Goal: Transaction & Acquisition: Purchase product/service

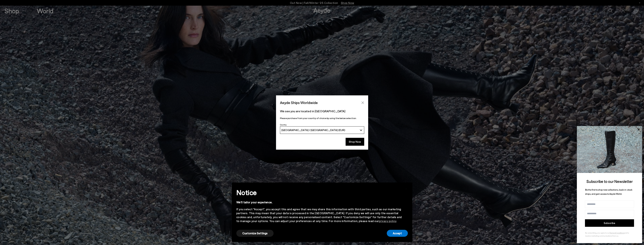
click at [364, 102] on icon "Close" at bounding box center [362, 102] width 3 height 3
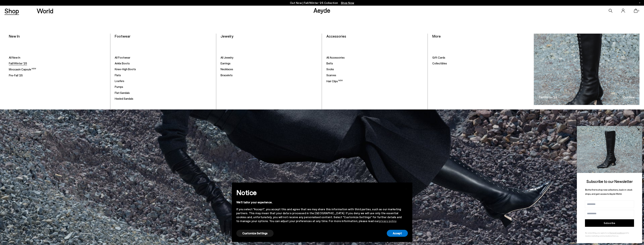
click at [19, 64] on span "Fall/Winter '25" at bounding box center [18, 63] width 18 height 3
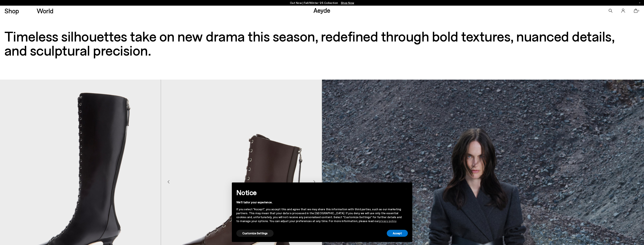
scroll to position [94, 0]
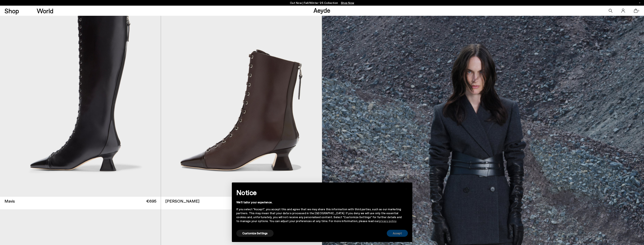
click at [398, 234] on button "Accept" at bounding box center [397, 233] width 21 height 7
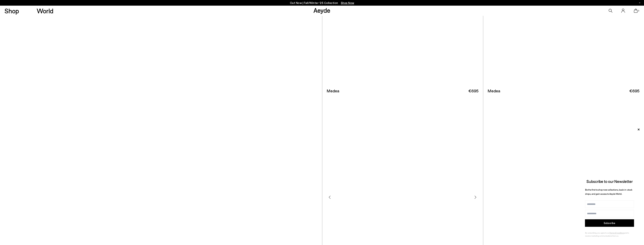
scroll to position [2407, 0]
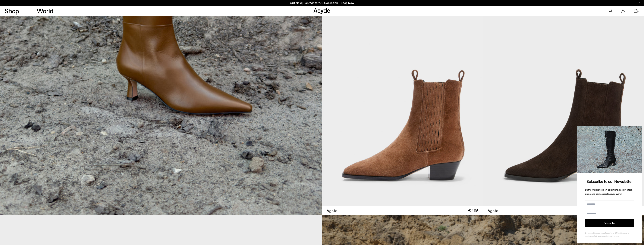
click at [638, 145] on img at bounding box center [609, 149] width 65 height 47
click at [637, 129] on icon at bounding box center [638, 129] width 5 height 5
click at [639, 129] on icon at bounding box center [639, 130] width 2 height 2
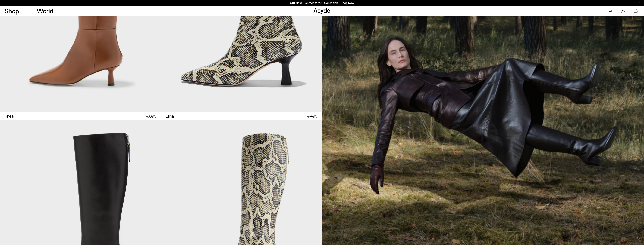
scroll to position [0, 0]
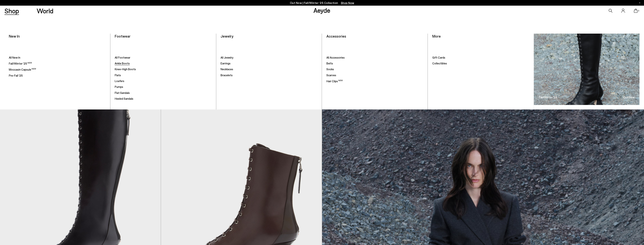
click at [117, 64] on span "Ankle Boots" at bounding box center [122, 63] width 15 height 3
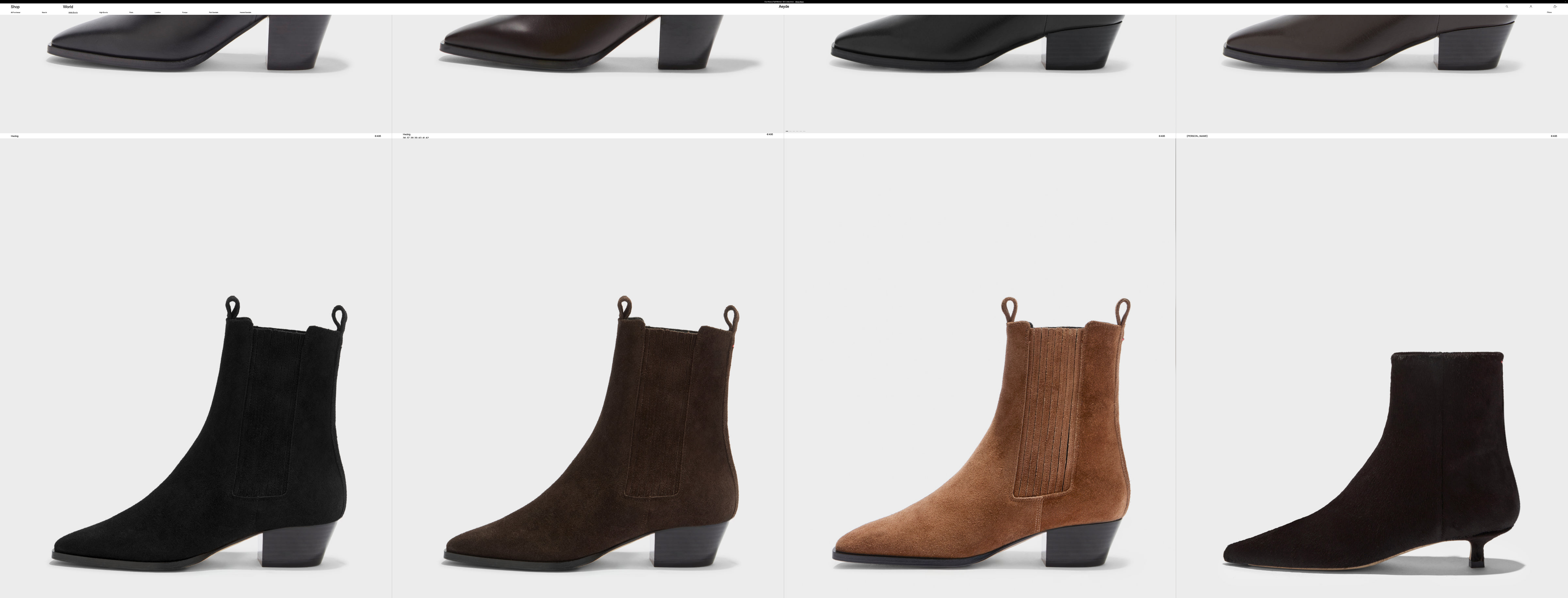
scroll to position [1008, 0]
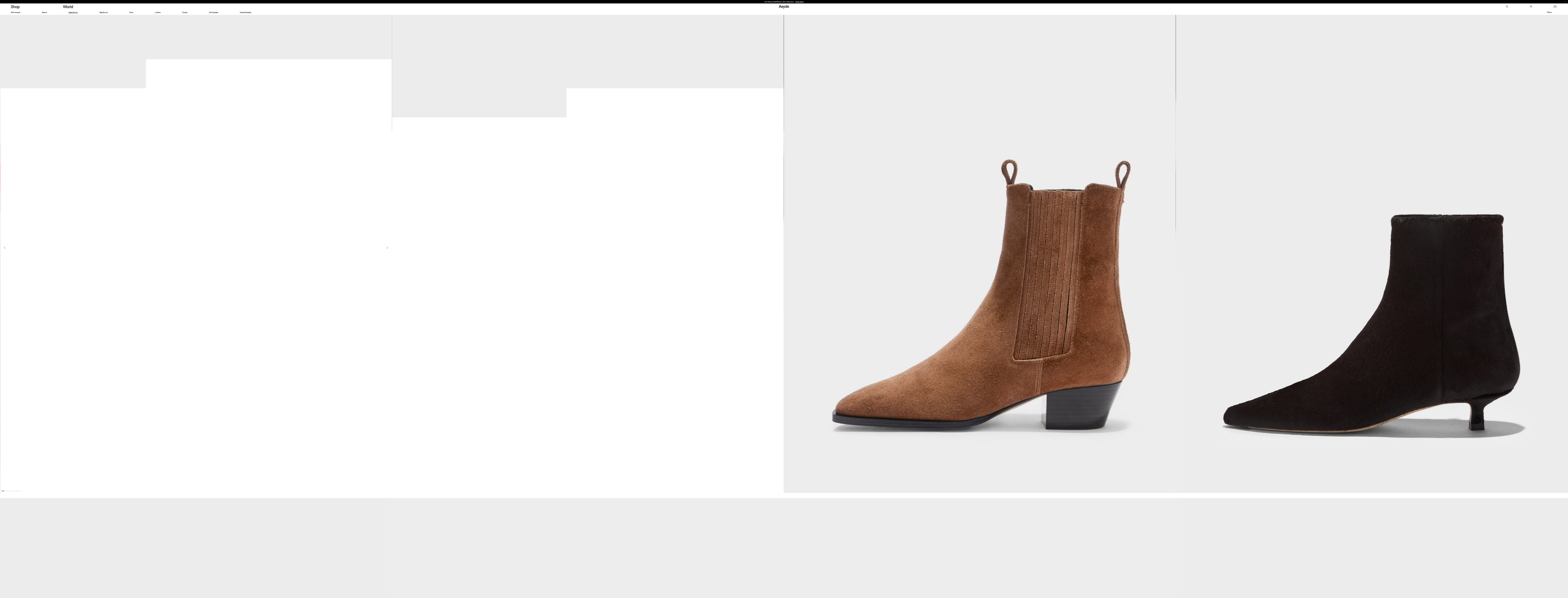
click at [289, 149] on img "1 / 6" at bounding box center [196, 247] width 391 height 492
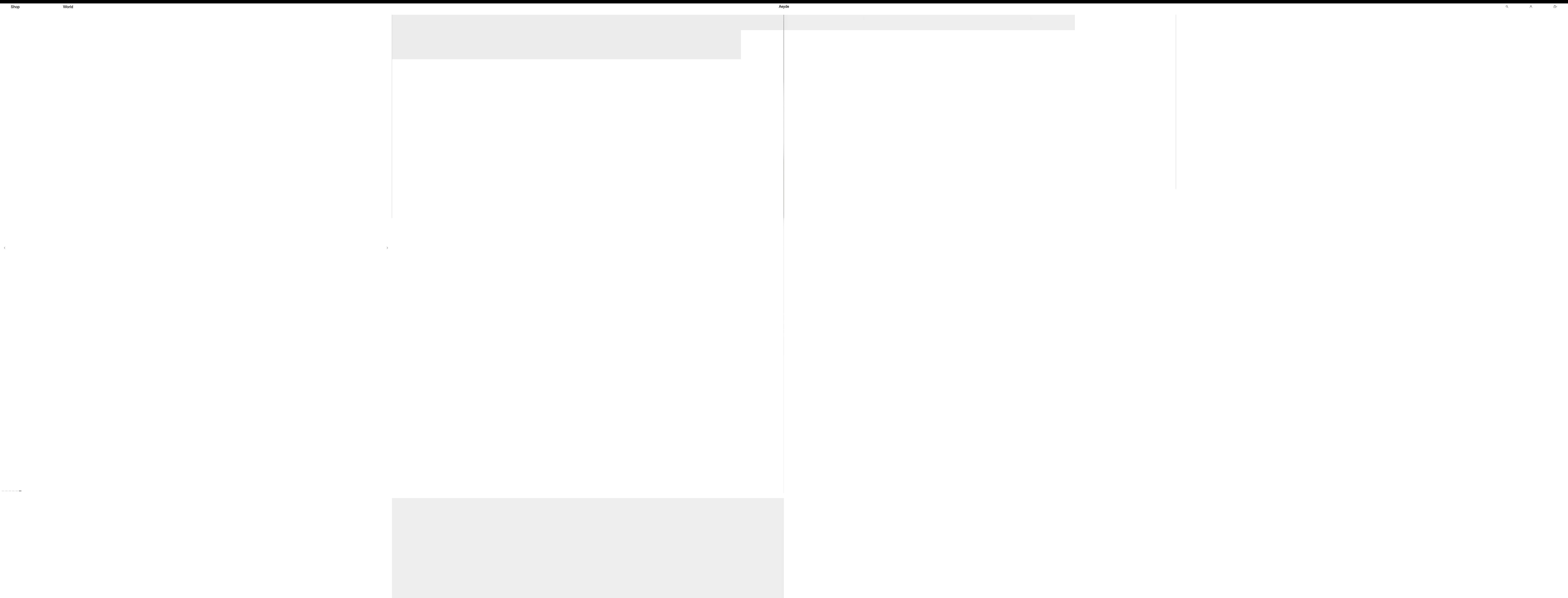
click at [327, 149] on img "6 / 6" at bounding box center [195, 247] width 391 height 492
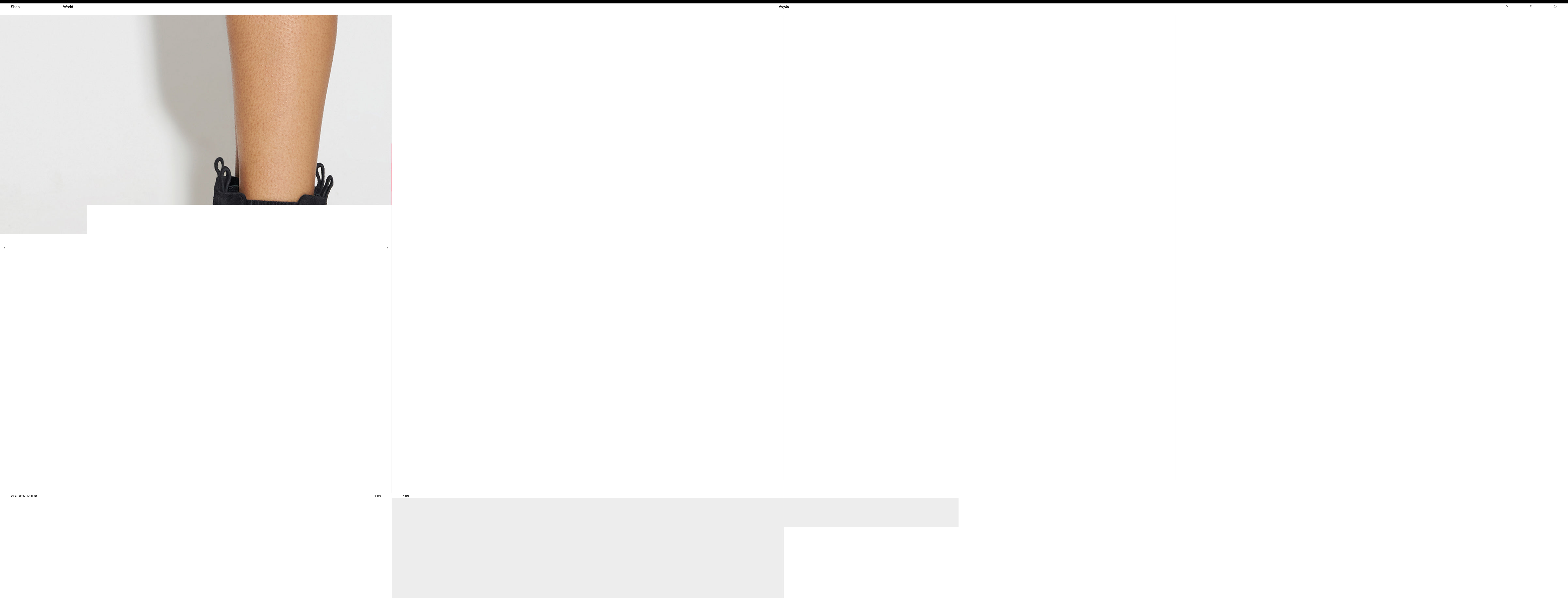
click at [279, 149] on img "6 / 6" at bounding box center [195, 247] width 391 height 492
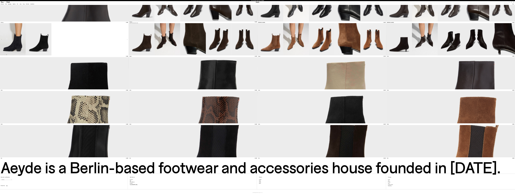
scroll to position [1033, 0]
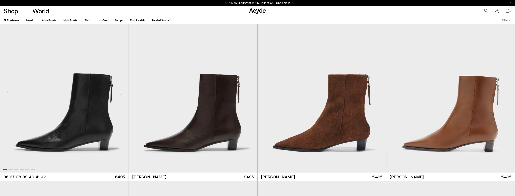
click at [107, 115] on img "1 / 6" at bounding box center [64, 92] width 129 height 162
click at [97, 139] on img "1 / 6" at bounding box center [64, 92] width 129 height 162
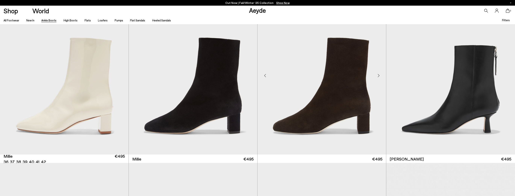
scroll to position [1454, 0]
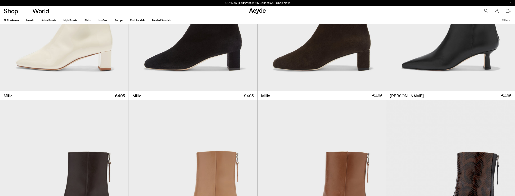
click at [507, 11] on icon at bounding box center [508, 11] width 4 height 4
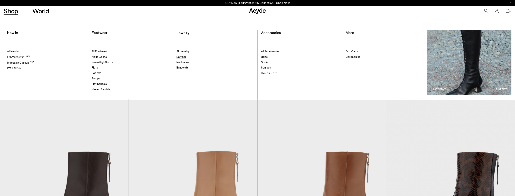
click at [183, 56] on span "Earrings" at bounding box center [182, 56] width 10 height 3
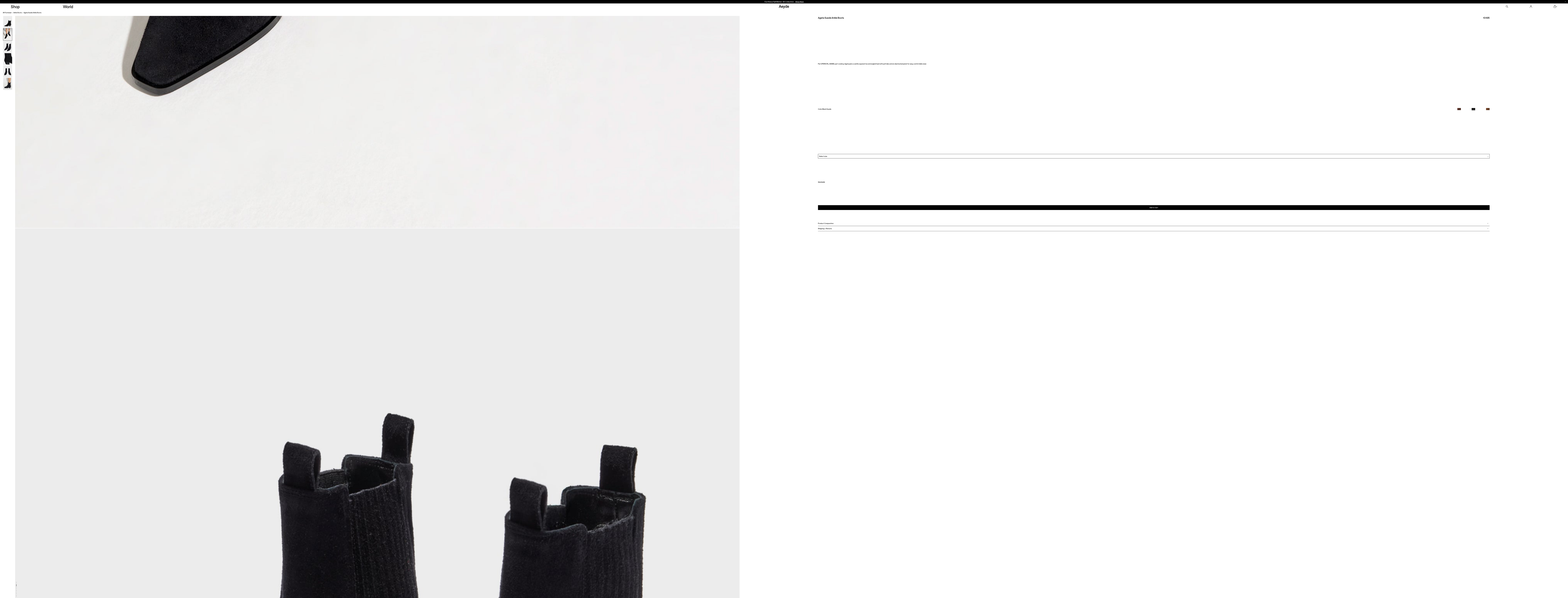
scroll to position [1557, 0]
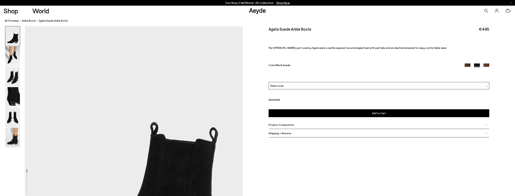
click at [304, 85] on div "Select size" at bounding box center [379, 85] width 221 height 7
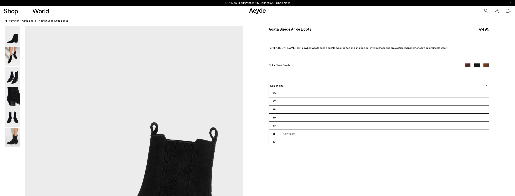
click at [303, 134] on li "41 - Only 1 Left" at bounding box center [379, 134] width 220 height 8
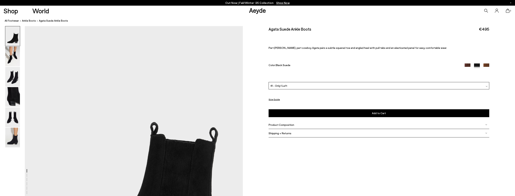
click at [294, 114] on button "Add to Cart Select a Size First" at bounding box center [379, 113] width 221 height 8
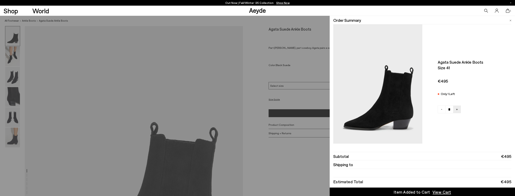
click at [299, 167] on div "Quick Add Color Size View Details Order Summary Agata suede ankle boots Size 41…" at bounding box center [257, 106] width 515 height 181
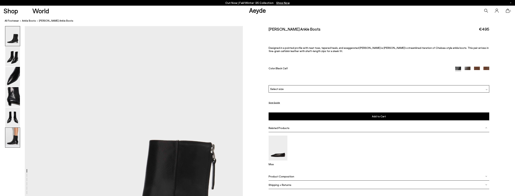
click at [19, 139] on img at bounding box center [12, 138] width 15 height 20
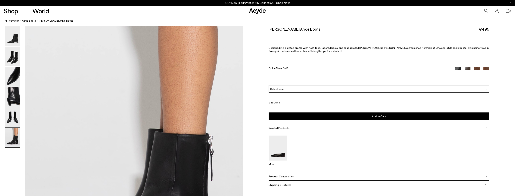
click at [8, 118] on img at bounding box center [12, 118] width 15 height 20
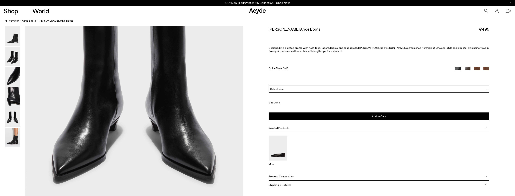
scroll to position [1242, 0]
click at [15, 78] on img at bounding box center [12, 77] width 15 height 20
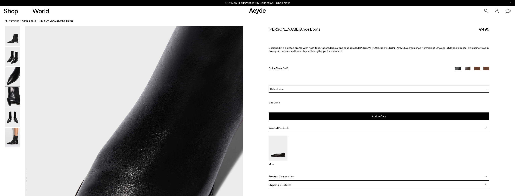
scroll to position [583, 0]
click at [290, 88] on div "Select size" at bounding box center [379, 88] width 221 height 7
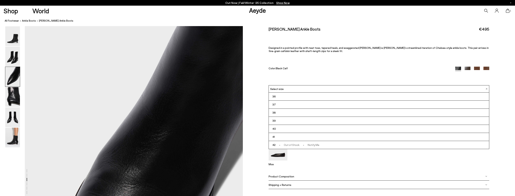
click at [289, 137] on li "41" at bounding box center [379, 137] width 220 height 8
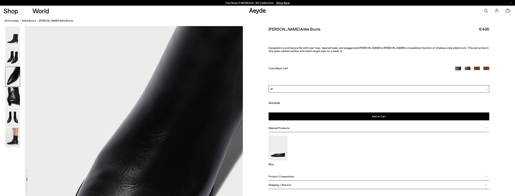
click at [294, 117] on button "Add to Cart Select a Size First" at bounding box center [379, 116] width 221 height 8
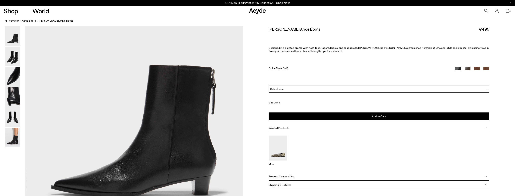
scroll to position [75, 0]
click at [469, 69] on img at bounding box center [468, 70] width 6 height 6
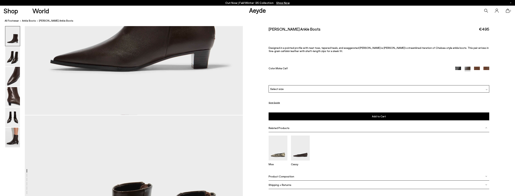
scroll to position [256, 0]
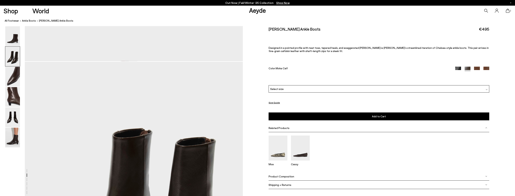
click at [479, 67] on img at bounding box center [477, 70] width 6 height 6
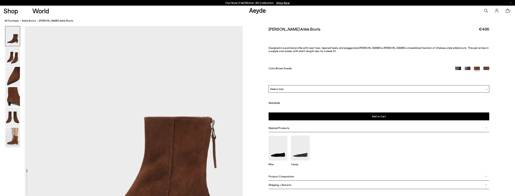
scroll to position [90, 0]
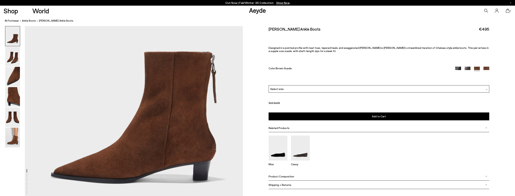
click at [488, 68] on img at bounding box center [487, 70] width 6 height 6
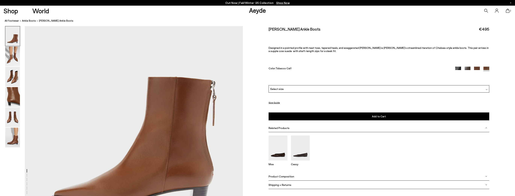
scroll to position [75, 0]
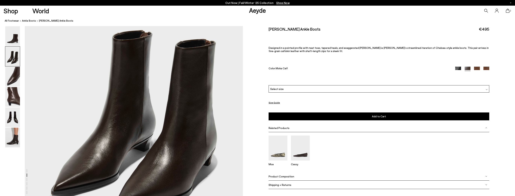
scroll to position [406, 0]
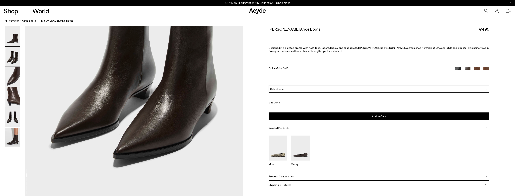
click at [11, 96] on img at bounding box center [12, 97] width 15 height 20
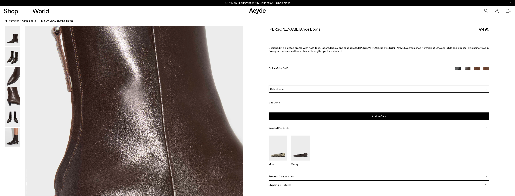
scroll to position [965, 0]
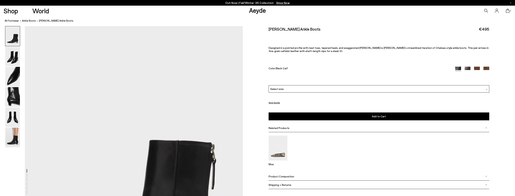
scroll to position [75, 0]
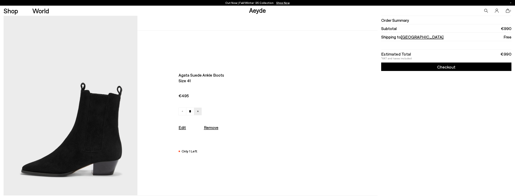
scroll to position [45, 0]
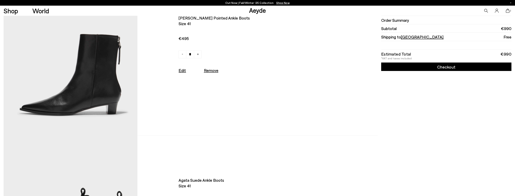
click at [76, 108] on img at bounding box center [71, 53] width 134 height 165
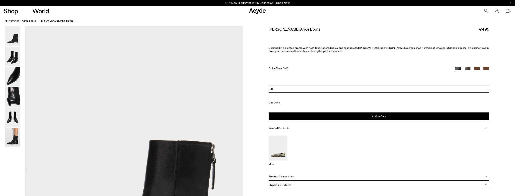
click at [16, 116] on img at bounding box center [12, 118] width 15 height 20
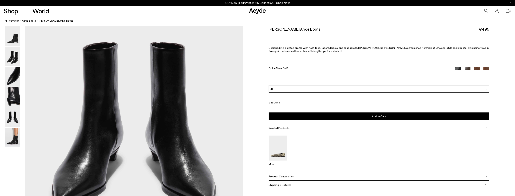
scroll to position [1272, 0]
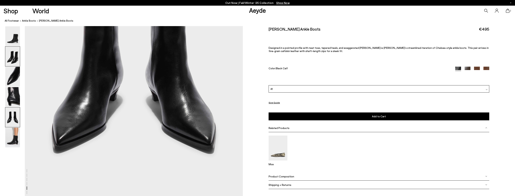
click at [12, 59] on img at bounding box center [12, 57] width 15 height 20
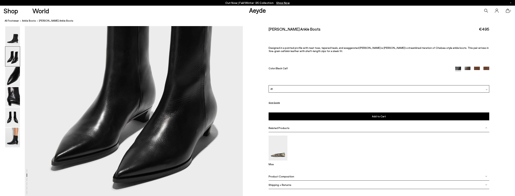
scroll to position [382, 0]
drag, startPoint x: 508, startPoint y: 10, endPoint x: 390, endPoint y: 145, distance: 179.5
click at [508, 10] on icon at bounding box center [508, 11] width 4 height 4
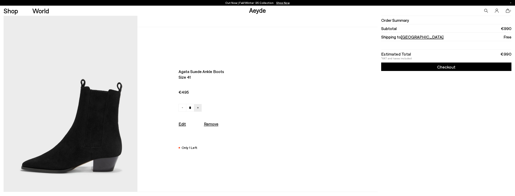
scroll to position [181, 0]
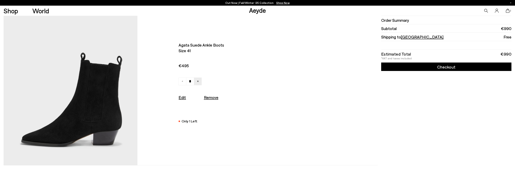
click at [47, 126] on img at bounding box center [71, 83] width 134 height 165
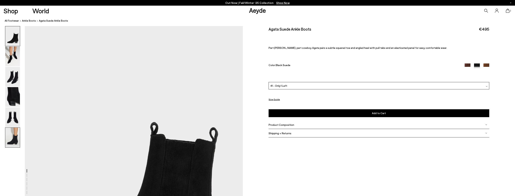
click at [8, 139] on img at bounding box center [12, 138] width 15 height 20
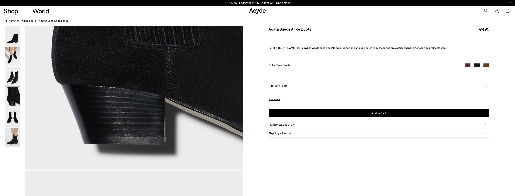
click at [7, 125] on img at bounding box center [12, 118] width 15 height 20
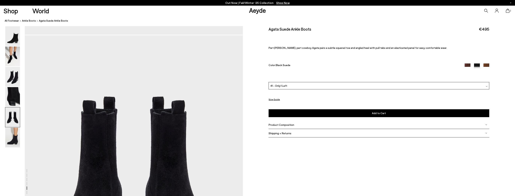
scroll to position [1166, 0]
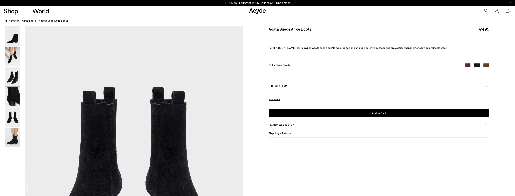
click at [9, 73] on img at bounding box center [12, 77] width 15 height 20
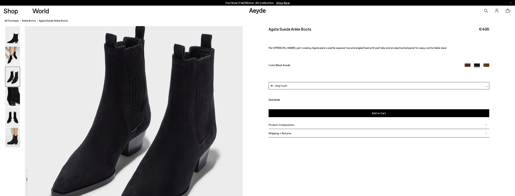
scroll to position [643, 0]
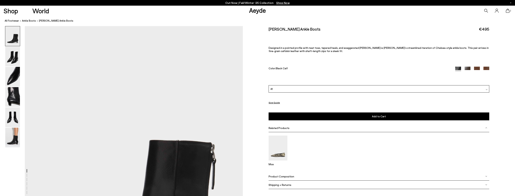
scroll to position [382, 0]
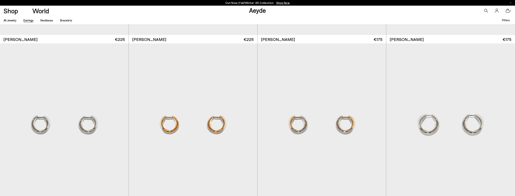
scroll to position [211, 0]
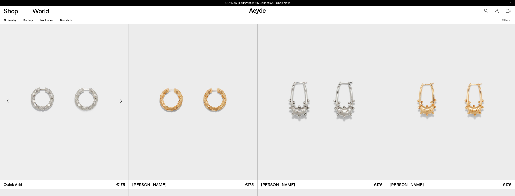
scroll to position [707, 0]
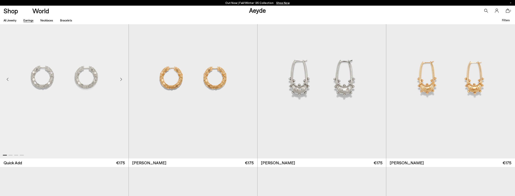
click at [81, 90] on img "1 / 4" at bounding box center [64, 78] width 129 height 162
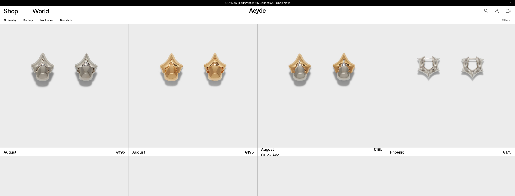
scroll to position [1399, 0]
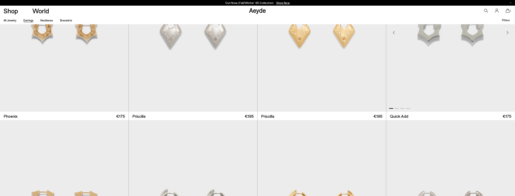
scroll to position [1549, 0]
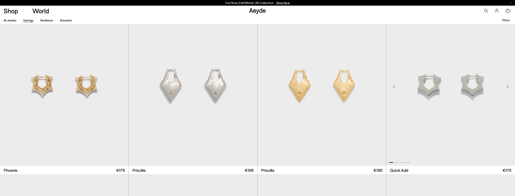
click at [442, 123] on img "1 / 4" at bounding box center [450, 86] width 129 height 162
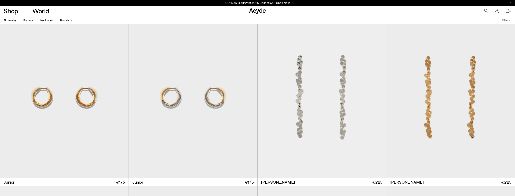
scroll to position [111, 0]
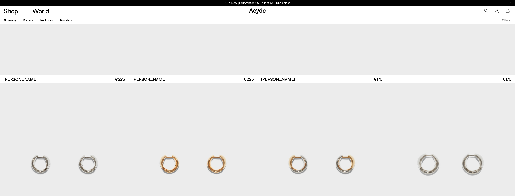
click at [509, 12] on icon at bounding box center [508, 11] width 4 height 4
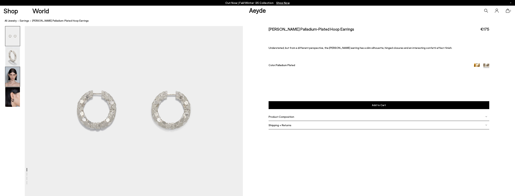
click at [15, 79] on img at bounding box center [12, 77] width 15 height 20
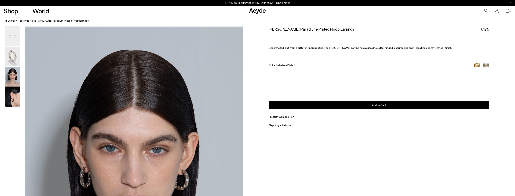
click at [13, 102] on img at bounding box center [12, 97] width 15 height 20
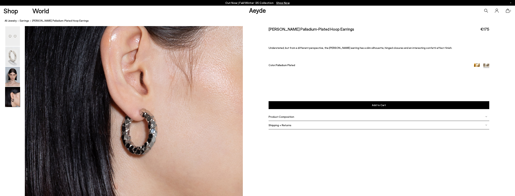
scroll to position [840, 0]
click at [14, 58] on img at bounding box center [12, 57] width 15 height 20
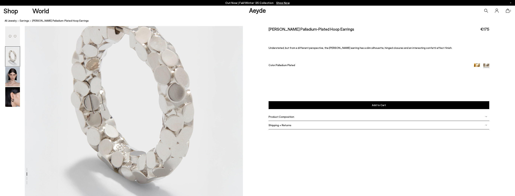
scroll to position [246, 0]
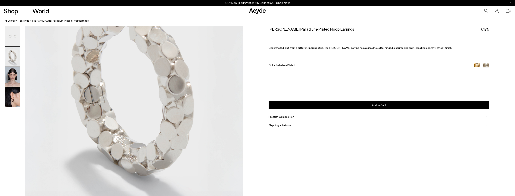
click at [16, 95] on img at bounding box center [12, 97] width 15 height 20
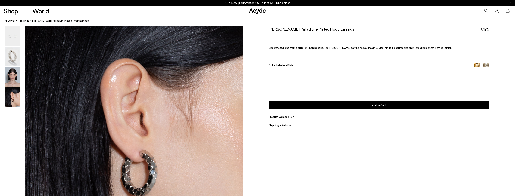
scroll to position [825, 0]
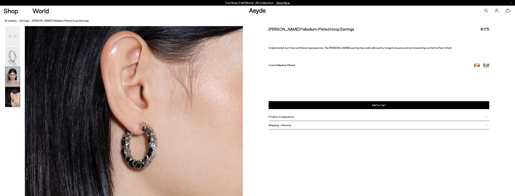
click at [16, 77] on img at bounding box center [12, 77] width 15 height 20
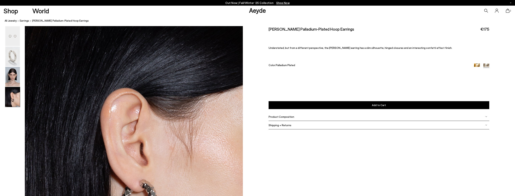
scroll to position [824, 0]
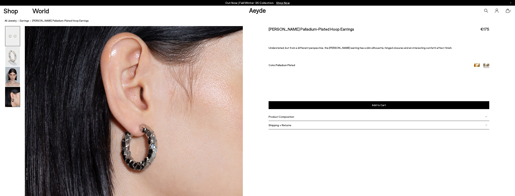
click at [9, 39] on img at bounding box center [12, 36] width 15 height 20
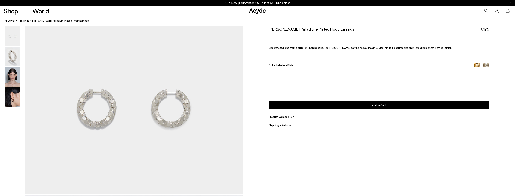
scroll to position [0, 0]
click at [272, 118] on span "Product Composition" at bounding box center [282, 116] width 26 height 3
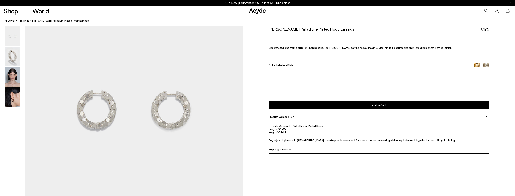
click at [278, 151] on span "Shipping + Returns" at bounding box center [280, 149] width 23 height 3
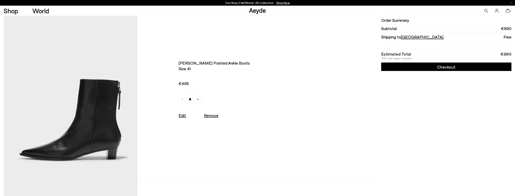
click at [461, 65] on link "Checkout" at bounding box center [446, 67] width 130 height 8
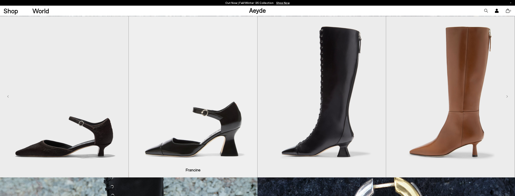
scroll to position [181, 0]
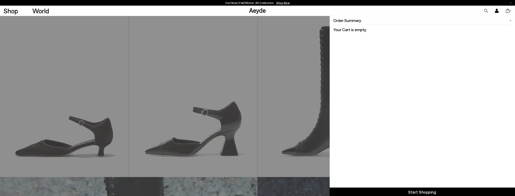
click at [509, 11] on icon at bounding box center [508, 11] width 4 height 4
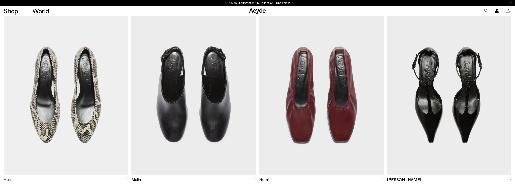
scroll to position [75, 0]
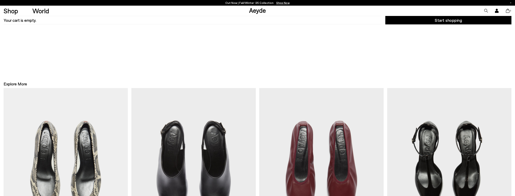
click at [508, 11] on icon at bounding box center [508, 11] width 4 height 4
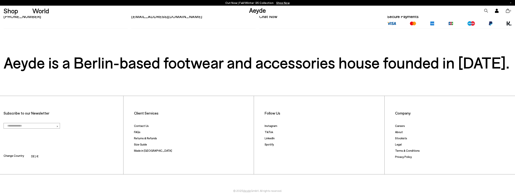
scroll to position [278, 0]
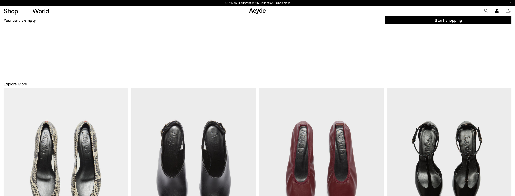
click at [509, 11] on icon at bounding box center [508, 11] width 4 height 4
click at [476, 21] on link "Start shopping" at bounding box center [448, 20] width 126 height 8
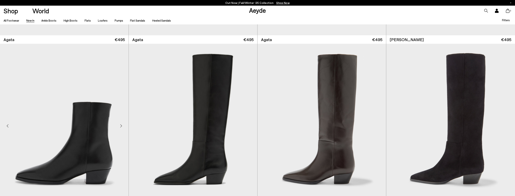
scroll to position [331, 0]
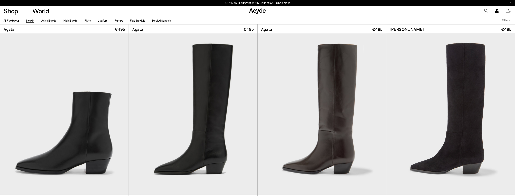
click at [511, 2] on icon at bounding box center [510, 2] width 1 height 1
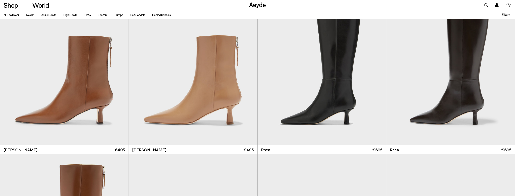
scroll to position [1955, 0]
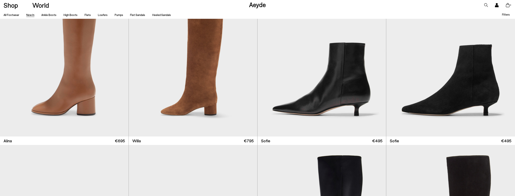
scroll to position [2055, 0]
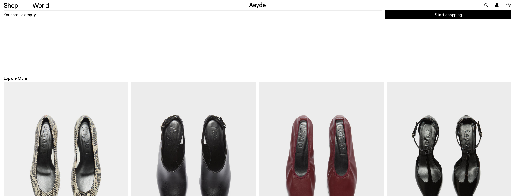
click at [496, 5] on icon at bounding box center [497, 4] width 2 height 2
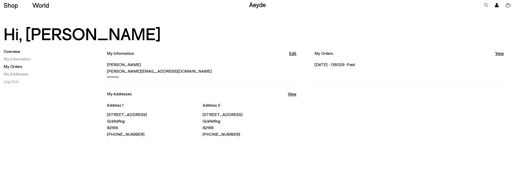
click at [14, 69] on link "My Orders" at bounding box center [13, 66] width 19 height 5
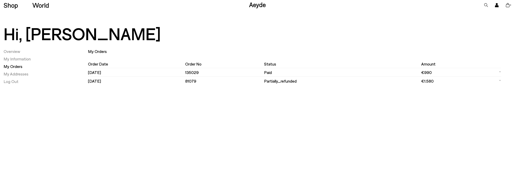
click at [435, 71] on td "€990" at bounding box center [455, 72] width 69 height 8
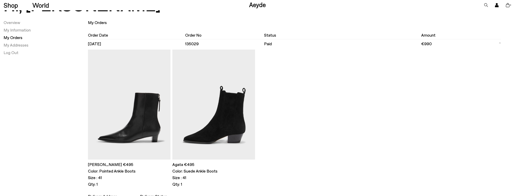
scroll to position [30, 0]
